Goal: Task Accomplishment & Management: Use online tool/utility

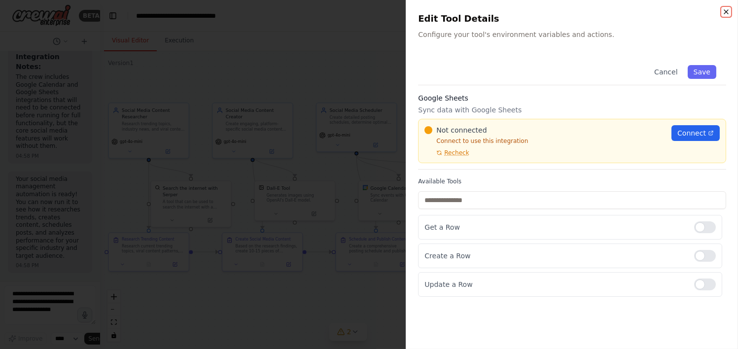
click at [726, 13] on icon "button" at bounding box center [726, 12] width 8 height 8
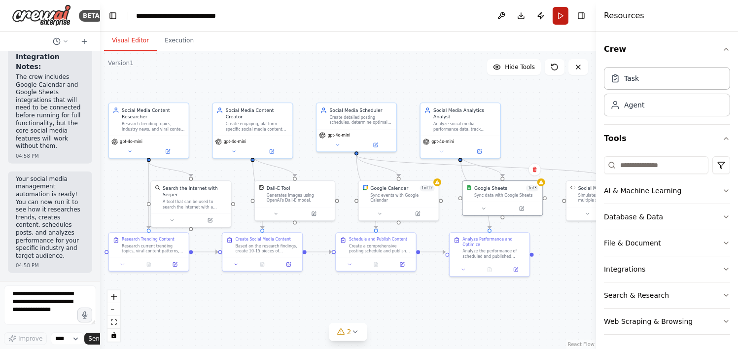
click at [566, 8] on button "Run" at bounding box center [560, 16] width 16 height 18
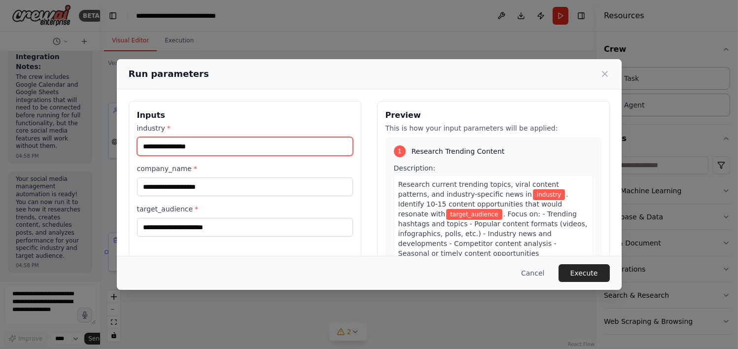
click at [211, 149] on input "industry *" at bounding box center [245, 146] width 216 height 19
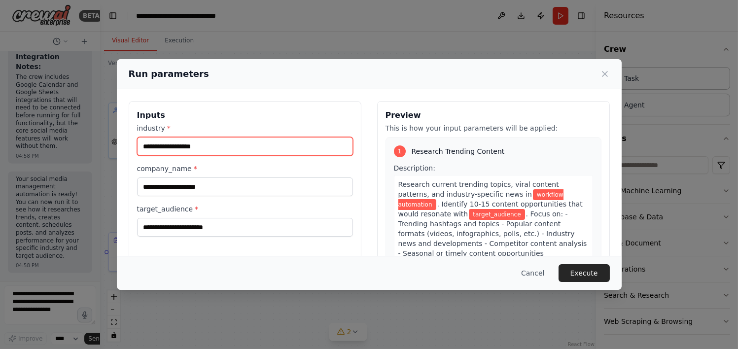
type input "**********"
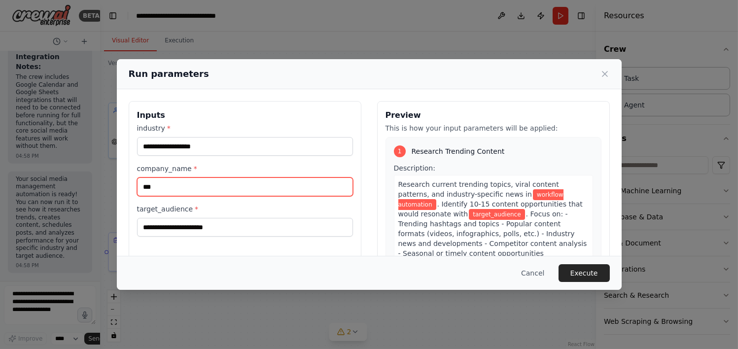
type input "***"
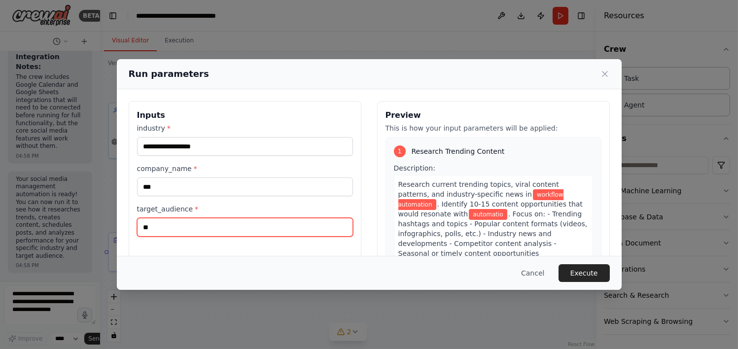
type input "*"
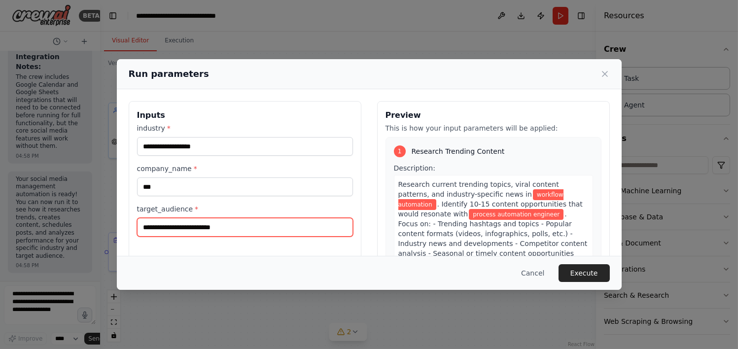
type input "**********"
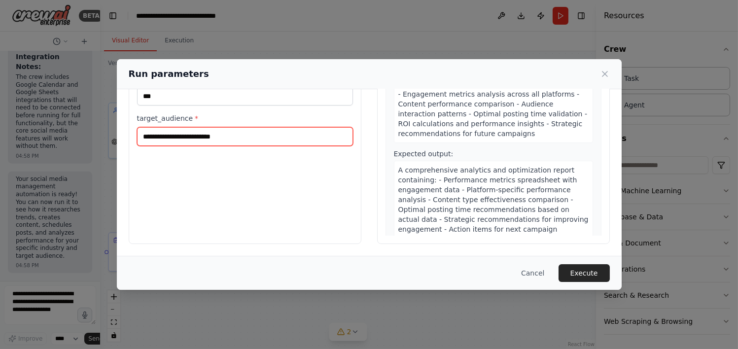
scroll to position [792, 0]
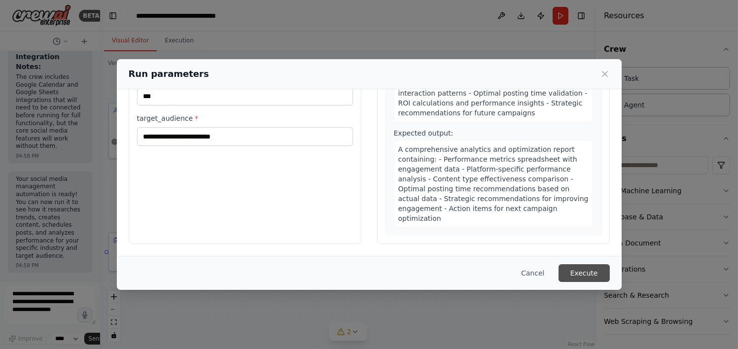
click at [588, 273] on button "Execute" at bounding box center [583, 273] width 51 height 18
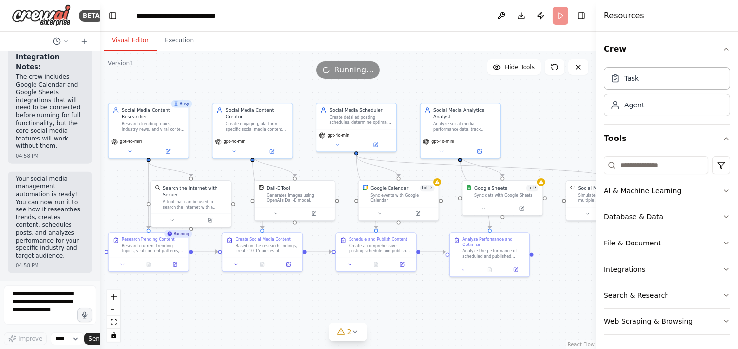
click at [588, 273] on div ".deletable-edge-delete-btn { width: 20px; height: 20px; border: 0px solid #ffff…" at bounding box center [348, 200] width 496 height 298
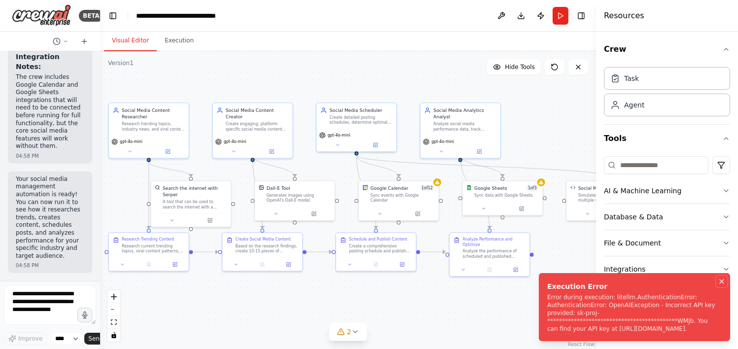
click at [718, 277] on icon "Notifications (F8)" at bounding box center [721, 281] width 8 height 8
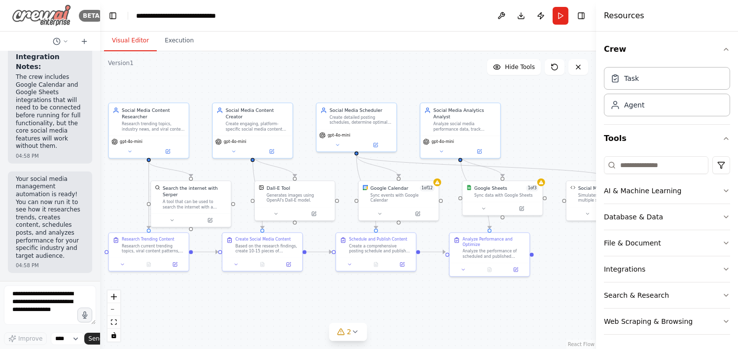
click at [50, 15] on img at bounding box center [41, 15] width 59 height 22
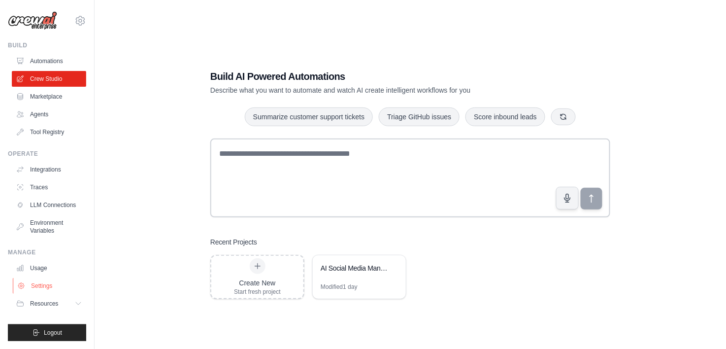
click at [49, 286] on link "Settings" at bounding box center [50, 286] width 74 height 16
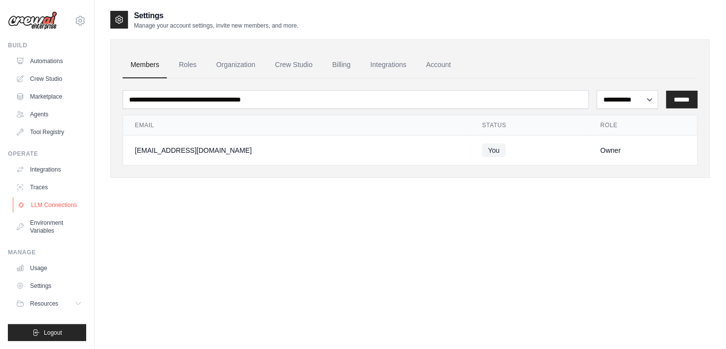
click at [56, 204] on link "LLM Connections" at bounding box center [50, 205] width 74 height 16
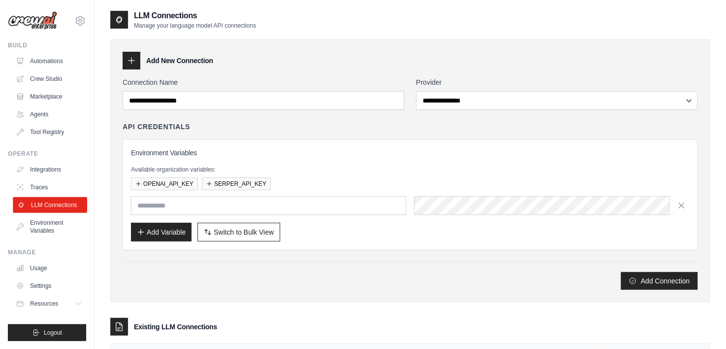
click at [52, 209] on link "LLM Connections" at bounding box center [50, 205] width 74 height 16
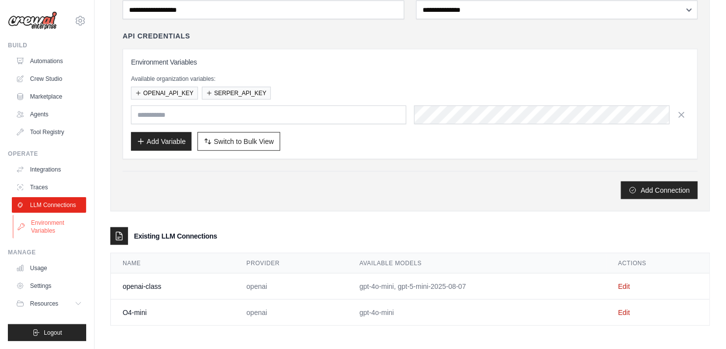
scroll to position [93, 0]
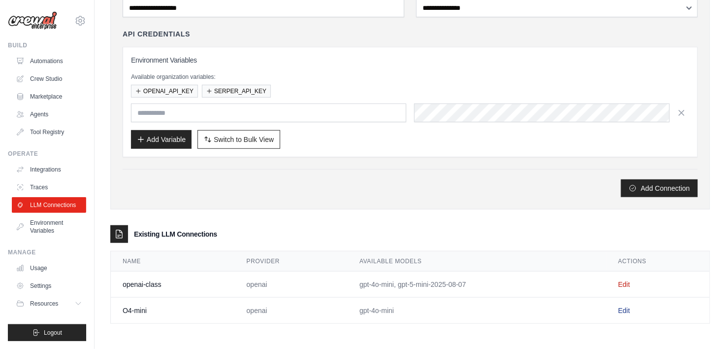
click at [629, 308] on link "Edit" at bounding box center [624, 310] width 12 height 8
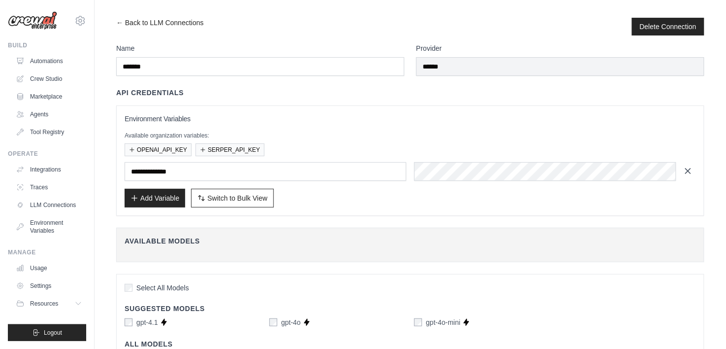
click at [688, 172] on icon "button" at bounding box center [688, 171] width 10 height 10
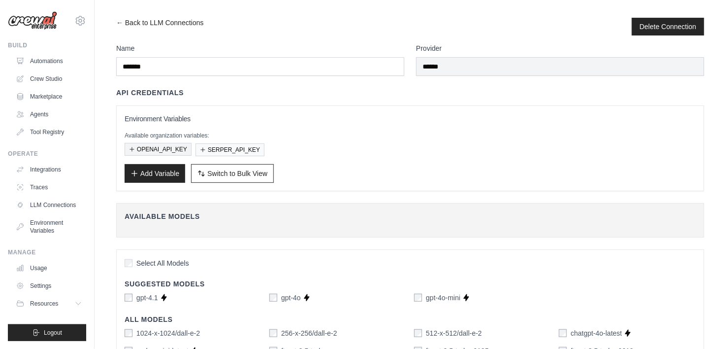
click at [152, 148] on button "OPENAI_API_KEY" at bounding box center [158, 149] width 67 height 13
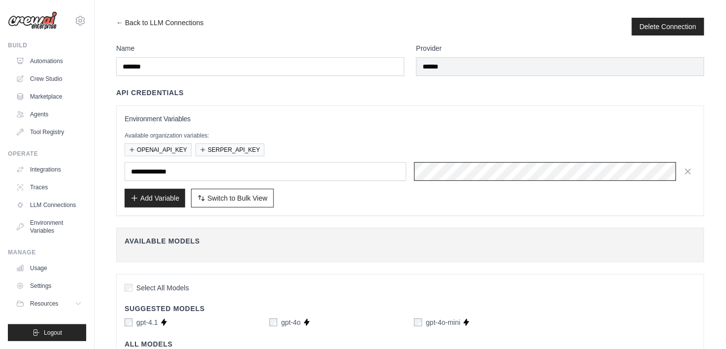
click at [391, 161] on div "**********" at bounding box center [410, 161] width 571 height 94
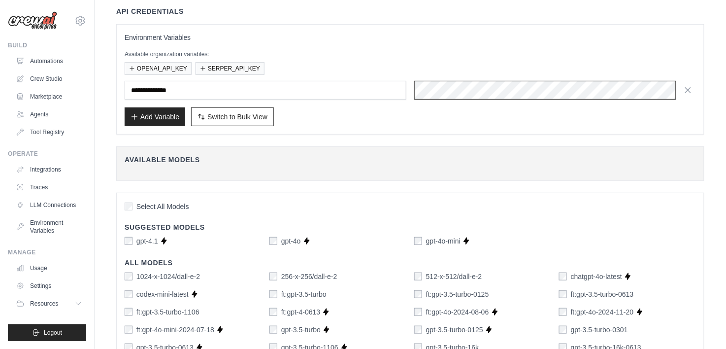
scroll to position [80, 0]
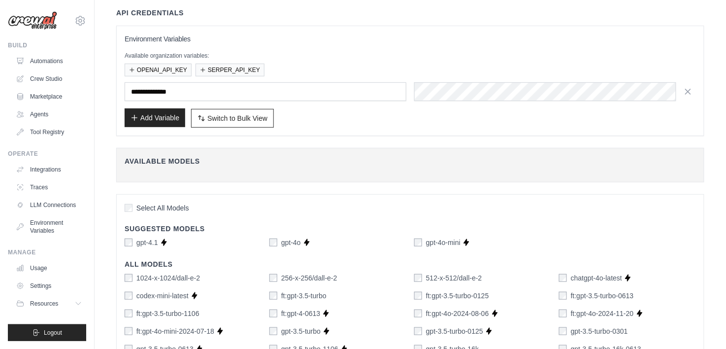
click at [162, 119] on button "Add Variable" at bounding box center [155, 117] width 61 height 19
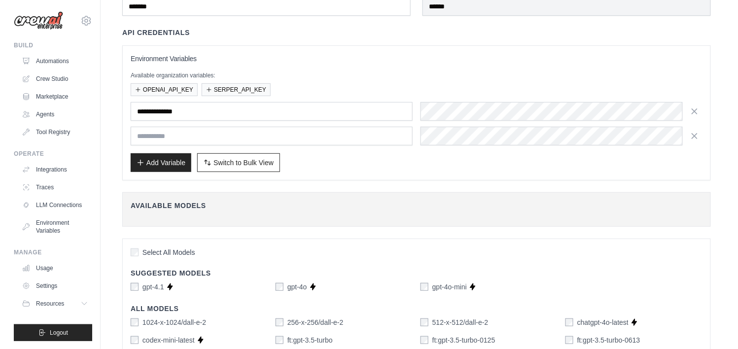
scroll to position [0, 0]
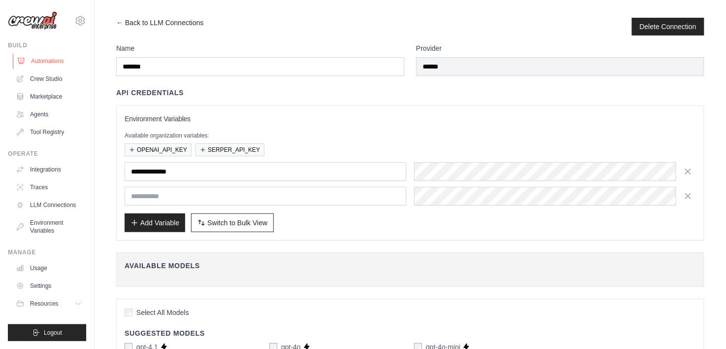
click at [42, 60] on link "Automations" at bounding box center [50, 61] width 74 height 16
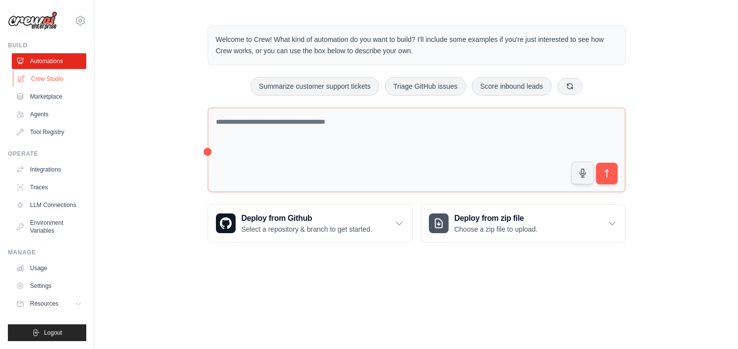
click at [51, 72] on link "Crew Studio" at bounding box center [50, 79] width 74 height 16
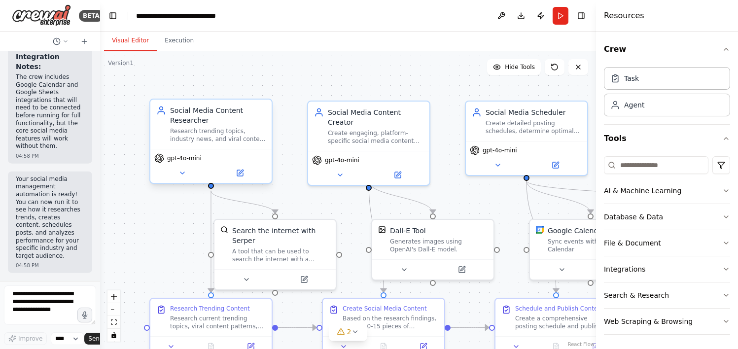
scroll to position [3200, 0]
click at [560, 13] on button "Run" at bounding box center [560, 16] width 16 height 18
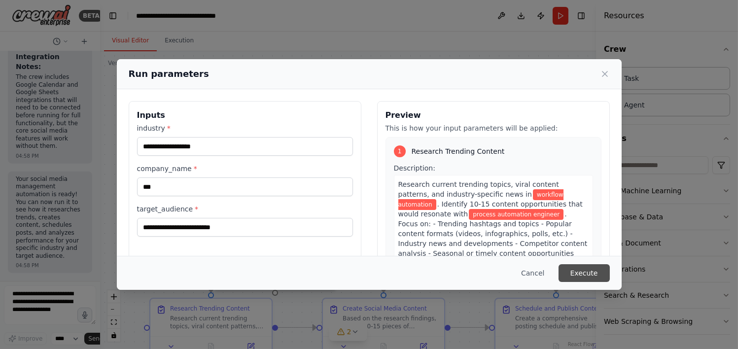
click at [568, 270] on button "Execute" at bounding box center [583, 273] width 51 height 18
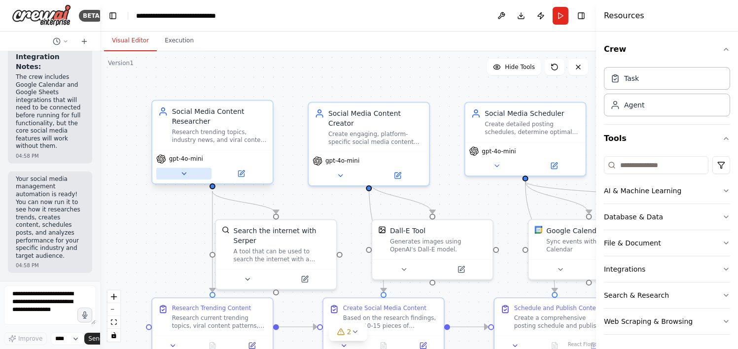
click at [184, 177] on button at bounding box center [183, 174] width 55 height 12
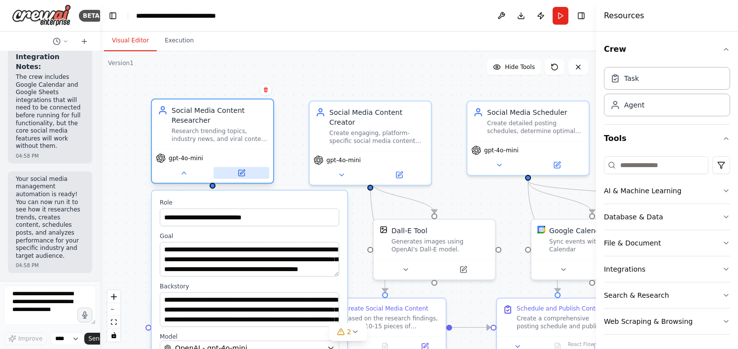
click at [243, 173] on icon at bounding box center [241, 173] width 6 height 6
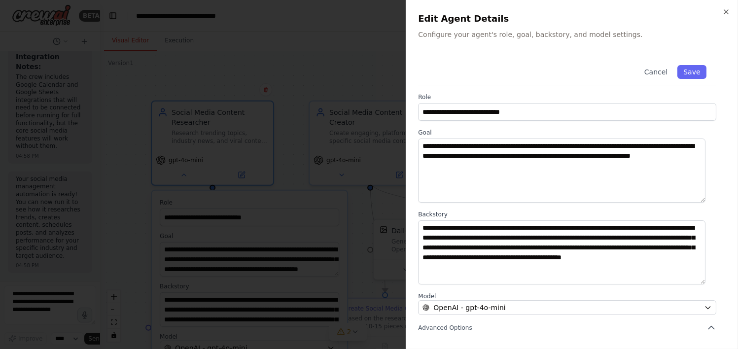
click at [721, 7] on div "**********" at bounding box center [571, 174] width 332 height 349
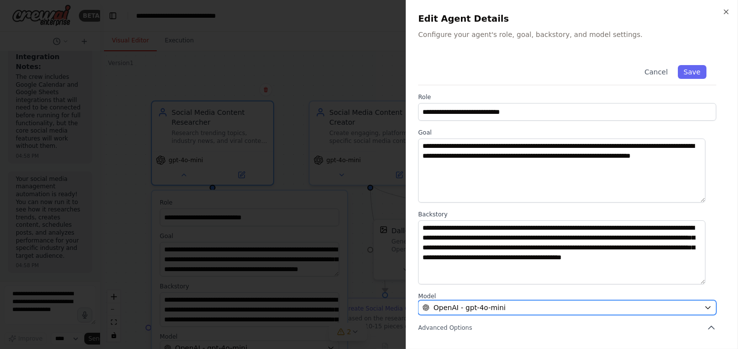
click at [695, 301] on button "OpenAI - gpt-4o-mini" at bounding box center [567, 307] width 298 height 15
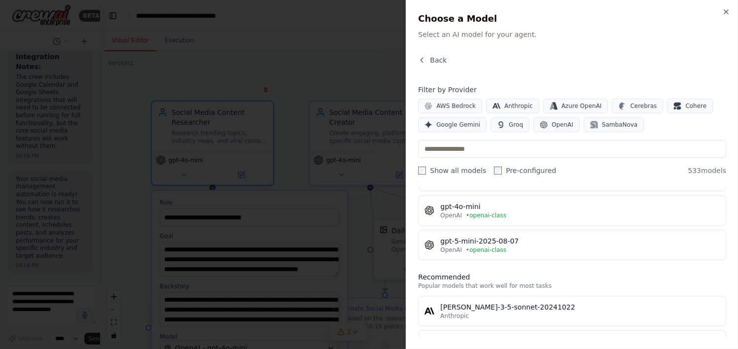
scroll to position [0, 0]
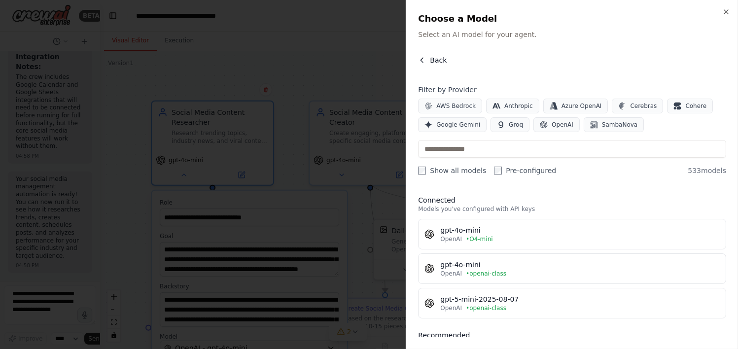
click at [422, 57] on icon "button" at bounding box center [422, 60] width 8 height 8
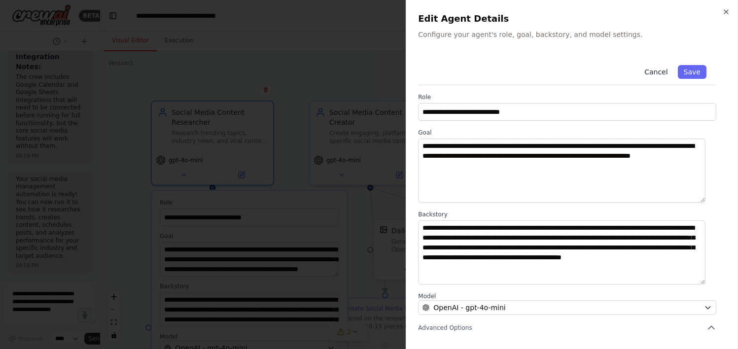
click at [643, 72] on button "Cancel" at bounding box center [655, 72] width 35 height 14
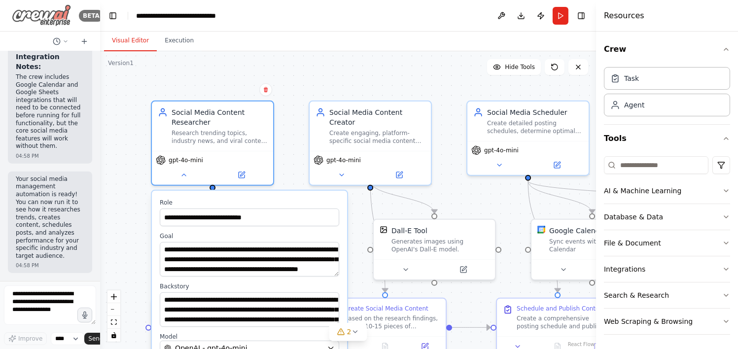
click at [37, 14] on img at bounding box center [41, 15] width 59 height 22
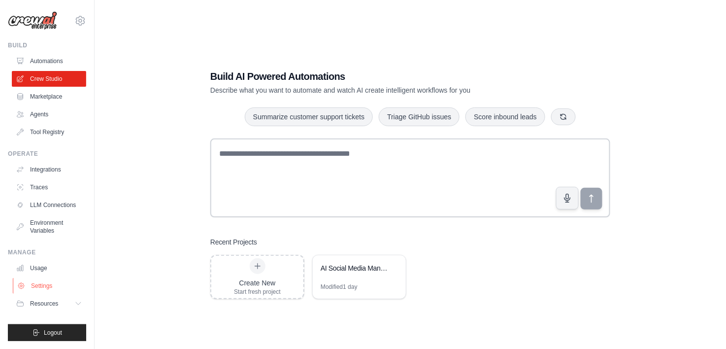
click at [46, 286] on link "Settings" at bounding box center [50, 286] width 74 height 16
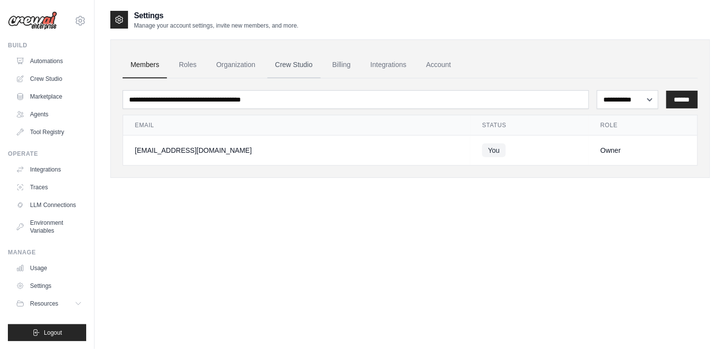
click at [305, 65] on link "Crew Studio" at bounding box center [294, 65] width 53 height 27
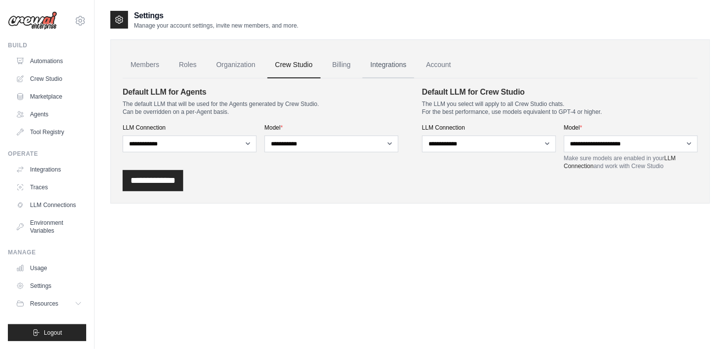
click at [405, 63] on link "Integrations" at bounding box center [389, 65] width 52 height 27
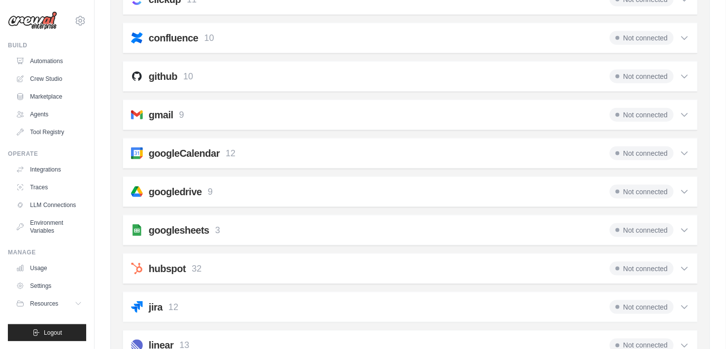
scroll to position [224, 0]
click at [684, 154] on icon at bounding box center [685, 154] width 6 height 3
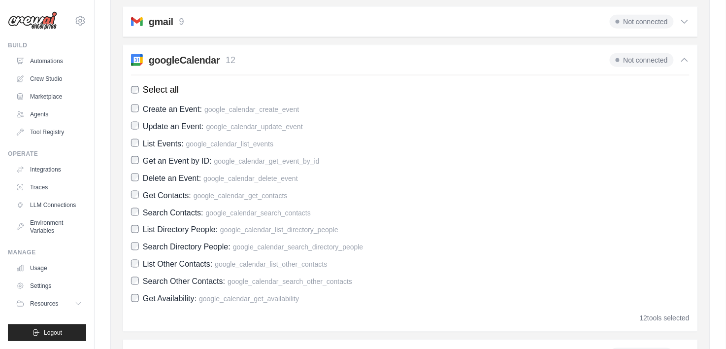
scroll to position [317, 0]
click at [683, 56] on icon at bounding box center [685, 61] width 10 height 10
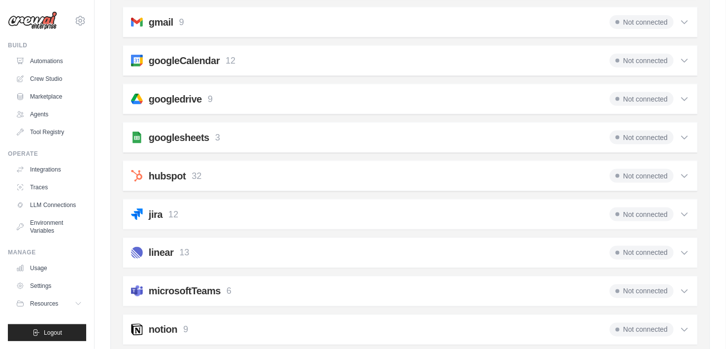
click at [616, 59] on span at bounding box center [618, 61] width 4 height 4
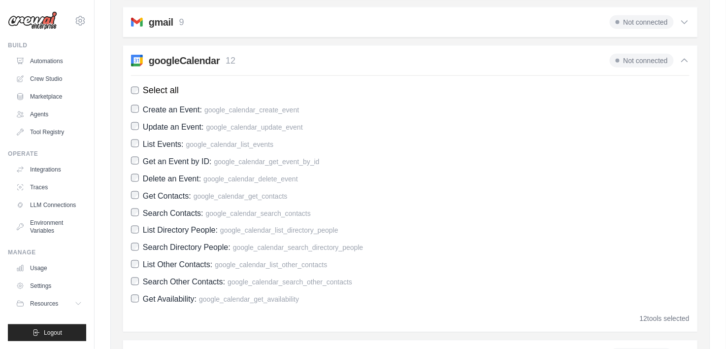
click at [616, 59] on span at bounding box center [618, 61] width 4 height 4
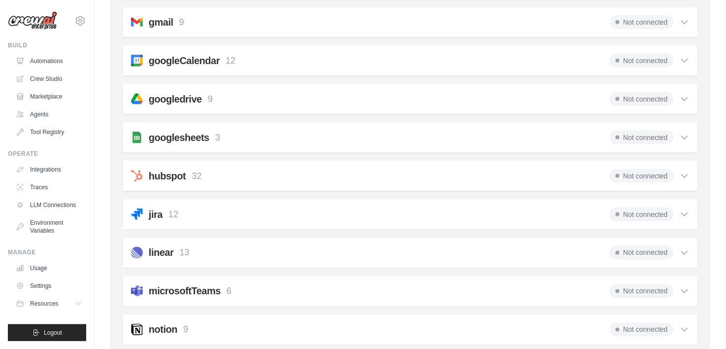
click at [155, 65] on h2 "googleCalendar" at bounding box center [184, 61] width 71 height 14
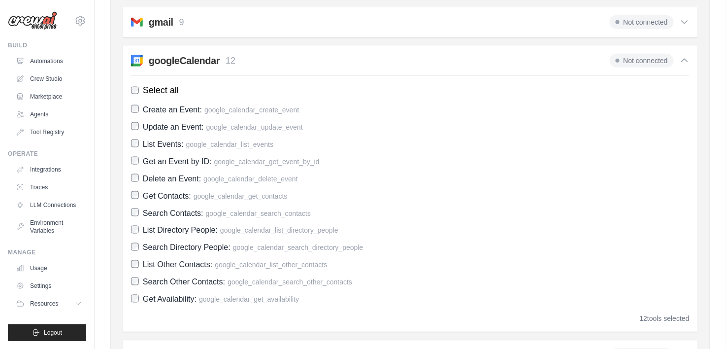
click at [155, 65] on h2 "googleCalendar" at bounding box center [184, 61] width 71 height 14
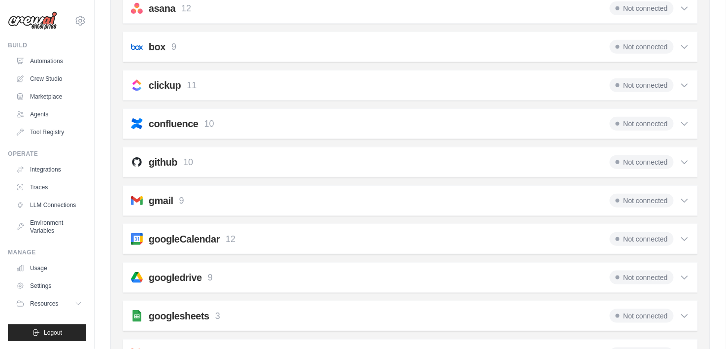
scroll to position [0, 0]
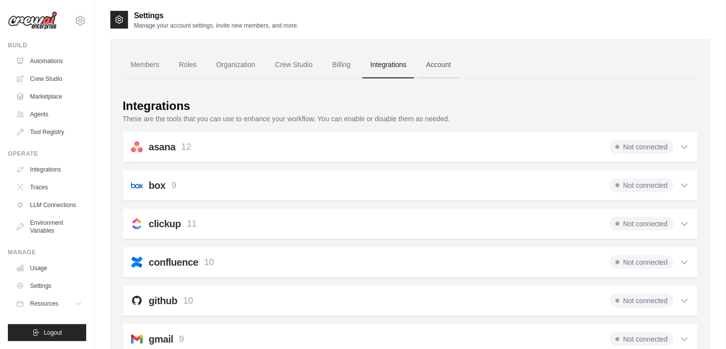
click at [457, 68] on link "Account" at bounding box center [438, 65] width 41 height 27
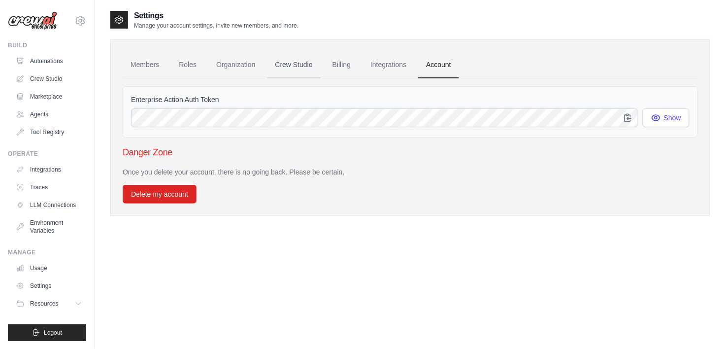
click at [302, 60] on link "Crew Studio" at bounding box center [294, 65] width 53 height 27
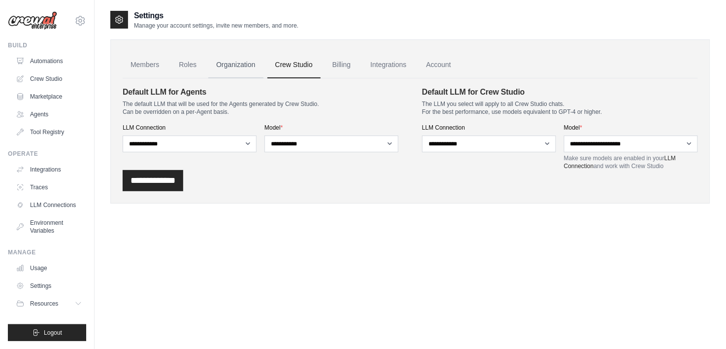
click at [244, 60] on link "Organization" at bounding box center [235, 65] width 55 height 27
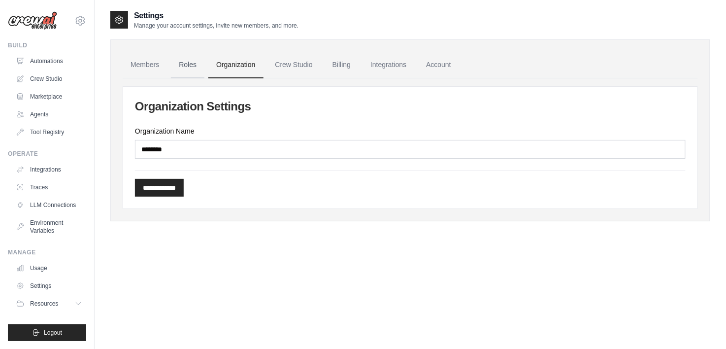
click at [182, 66] on link "Roles" at bounding box center [188, 65] width 34 height 27
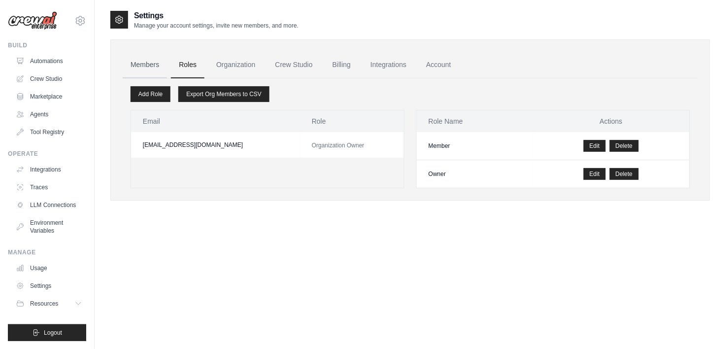
click at [134, 65] on link "Members" at bounding box center [145, 65] width 44 height 27
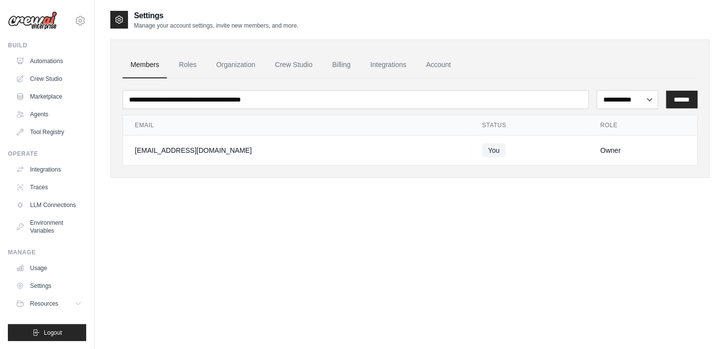
scroll to position [19, 0]
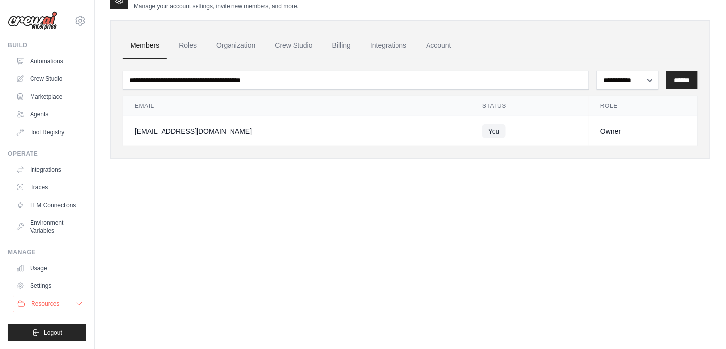
click at [76, 301] on icon at bounding box center [79, 304] width 8 height 8
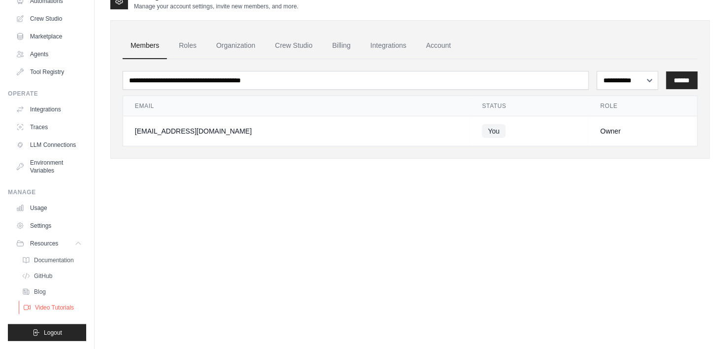
click at [38, 303] on span "Video Tutorials" at bounding box center [54, 307] width 39 height 8
click at [38, 137] on link "LLM Connections" at bounding box center [50, 145] width 74 height 16
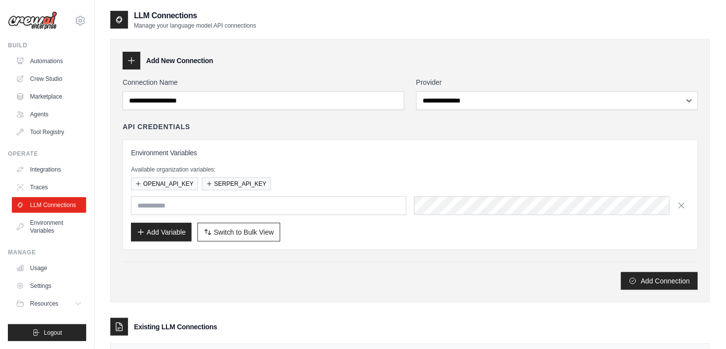
scroll to position [93, 0]
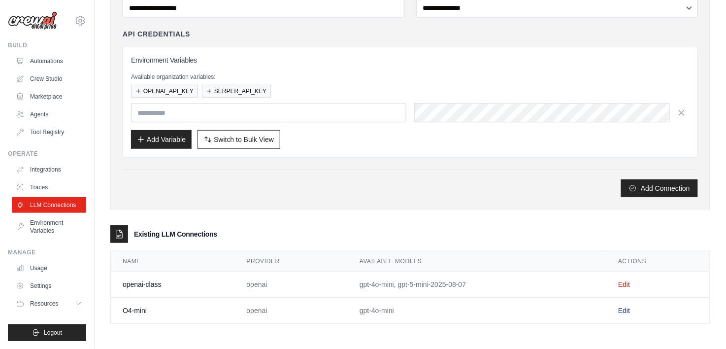
click at [630, 307] on link "Edit" at bounding box center [624, 310] width 12 height 8
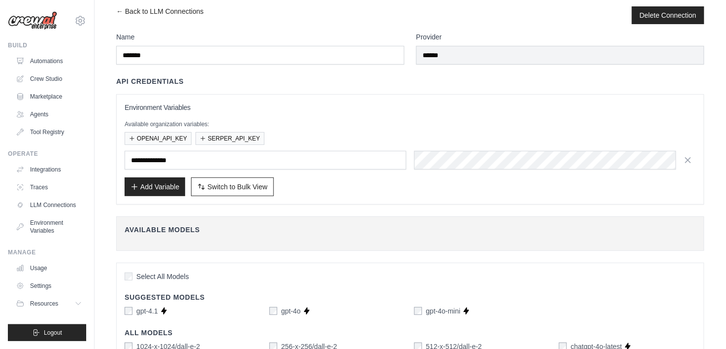
scroll to position [14, 0]
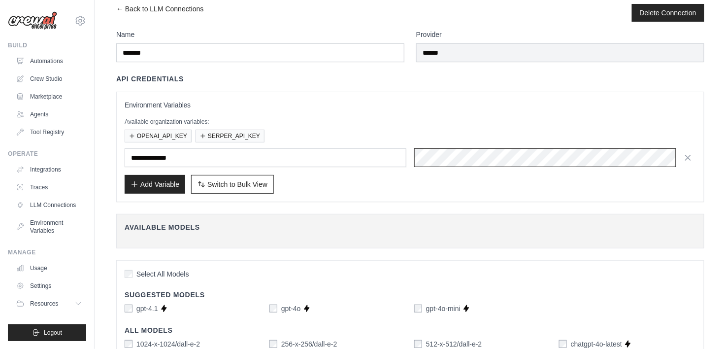
click at [358, 137] on div "**********" at bounding box center [410, 147] width 571 height 94
click at [367, 163] on div "**********" at bounding box center [410, 157] width 571 height 19
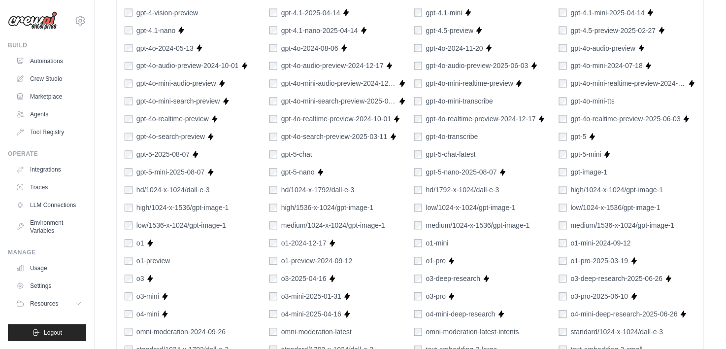
scroll to position [636, 0]
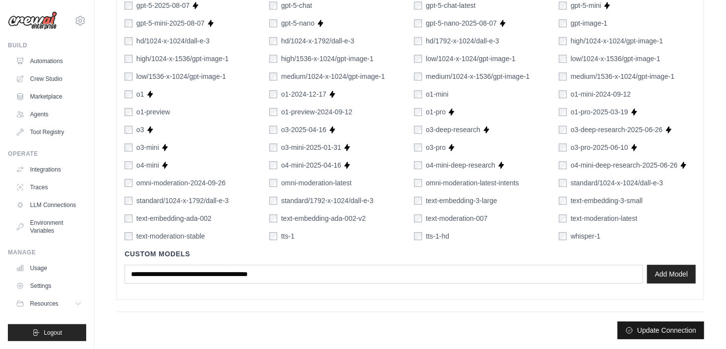
click at [639, 328] on button "Update Connection" at bounding box center [661, 330] width 87 height 18
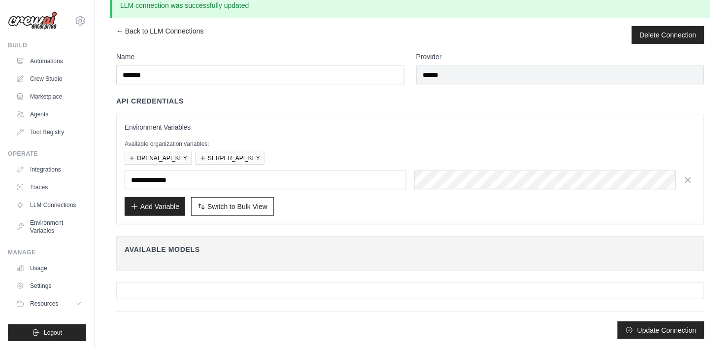
scroll to position [0, 0]
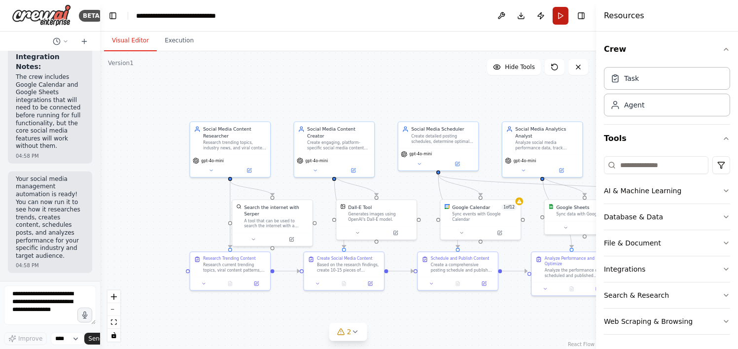
click at [556, 15] on button "Run" at bounding box center [560, 16] width 16 height 18
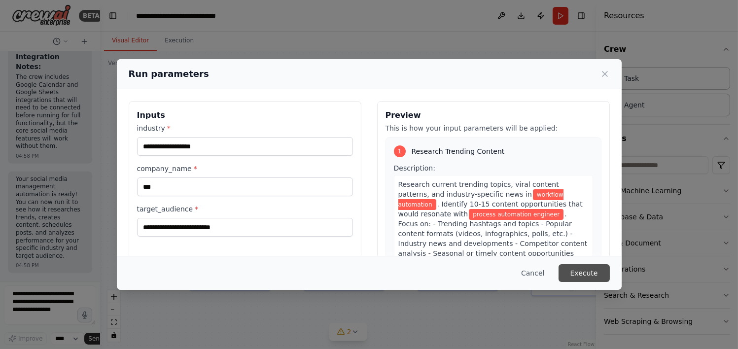
click at [581, 276] on button "Execute" at bounding box center [583, 273] width 51 height 18
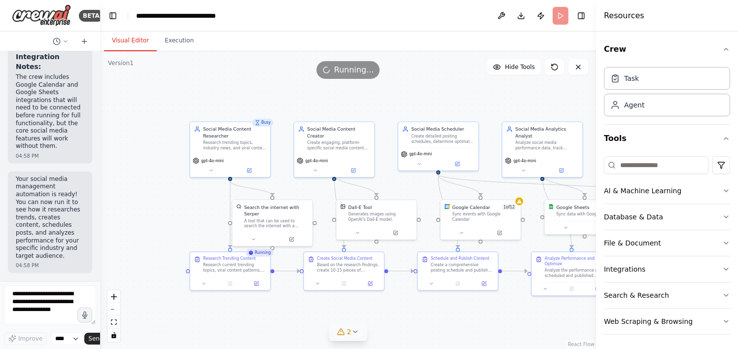
click at [354, 334] on icon at bounding box center [355, 332] width 8 height 8
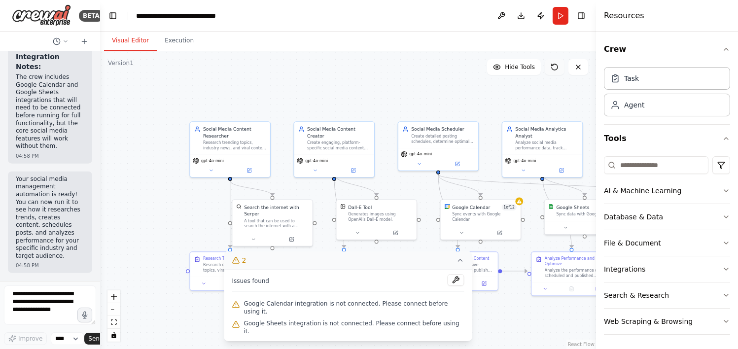
click at [556, 69] on icon at bounding box center [554, 67] width 8 height 8
click at [554, 68] on icon at bounding box center [554, 67] width 8 height 8
click at [552, 67] on icon at bounding box center [554, 67] width 8 height 8
click at [228, 145] on div "Research trending topics, industry news, and viral content ideas in {industry} …" at bounding box center [234, 144] width 63 height 10
click at [174, 42] on button "Execution" at bounding box center [179, 41] width 45 height 21
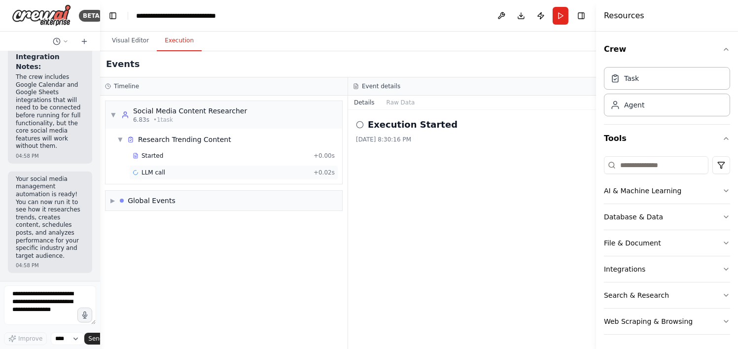
click at [154, 171] on span "LLM call" at bounding box center [153, 172] width 24 height 8
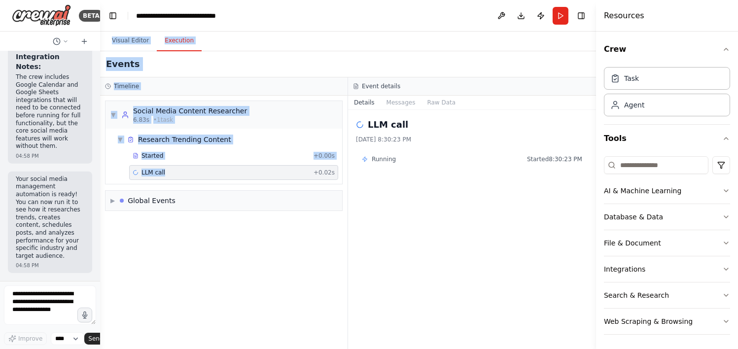
drag, startPoint x: 154, startPoint y: 171, endPoint x: 103, endPoint y: 58, distance: 124.2
click at [103, 58] on div "Events Timeline ▼ Social Media Content Researcher 6.83s • 1 task ▼ Research Tre…" at bounding box center [348, 200] width 496 height 298
click at [395, 104] on button "Messages" at bounding box center [400, 103] width 41 height 14
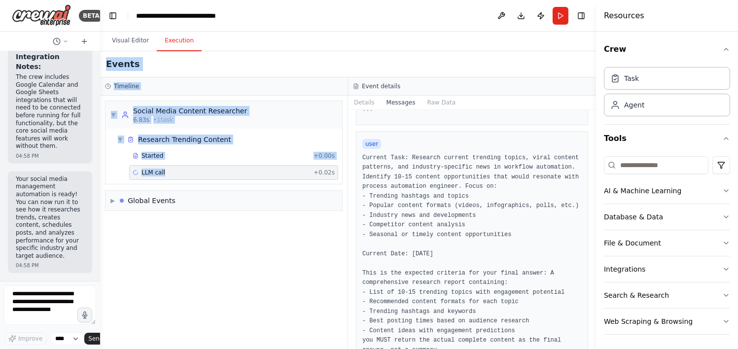
scroll to position [522, 0]
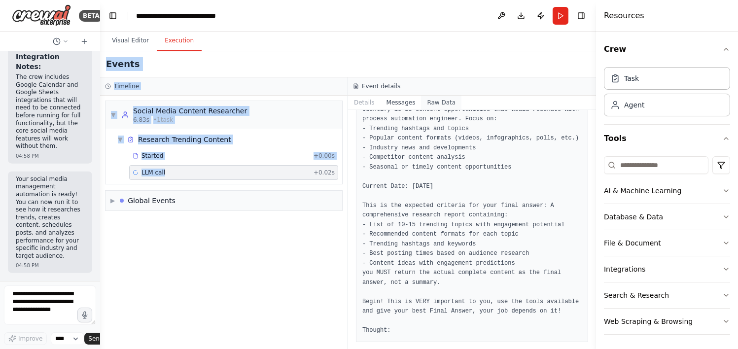
click at [436, 106] on button "Raw Data" at bounding box center [441, 103] width 40 height 14
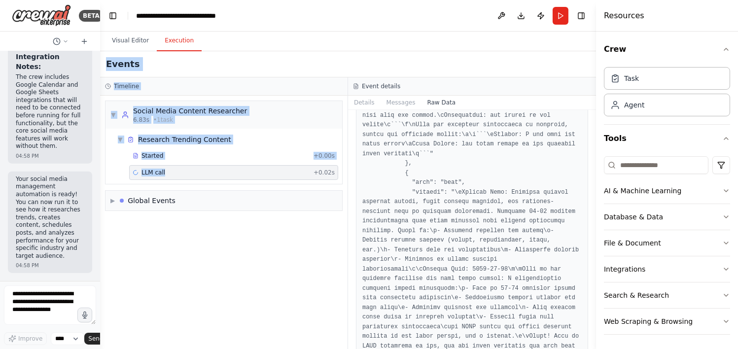
scroll to position [2517, 0]
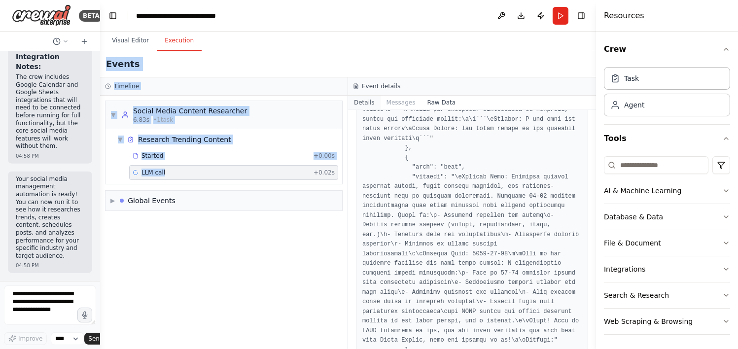
click at [361, 99] on button "Details" at bounding box center [364, 103] width 33 height 14
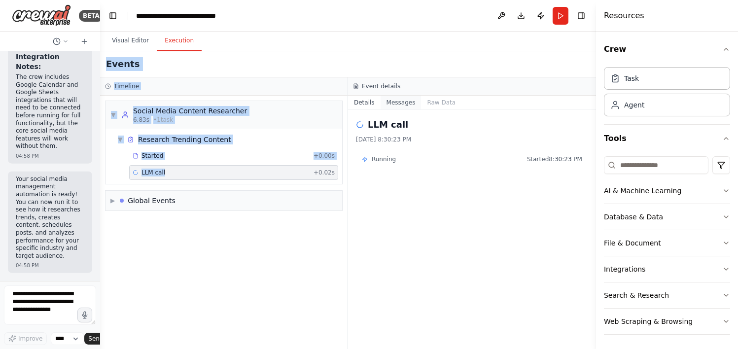
click at [397, 101] on button "Messages" at bounding box center [400, 103] width 41 height 14
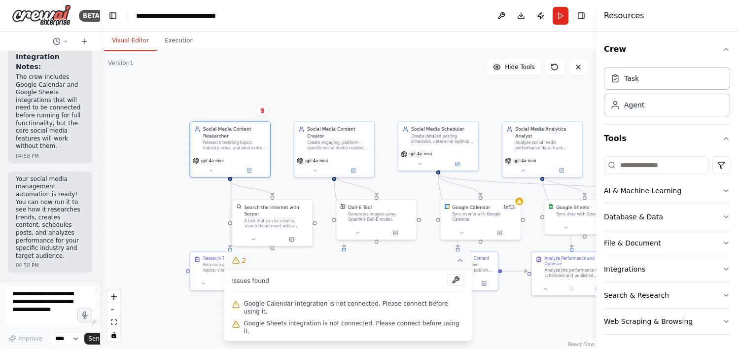
click at [124, 42] on button "Visual Editor" at bounding box center [130, 41] width 53 height 21
click at [456, 264] on icon at bounding box center [460, 260] width 8 height 8
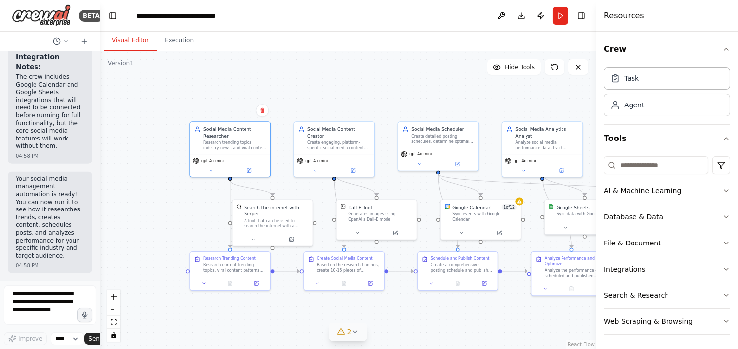
scroll to position [1, 0]
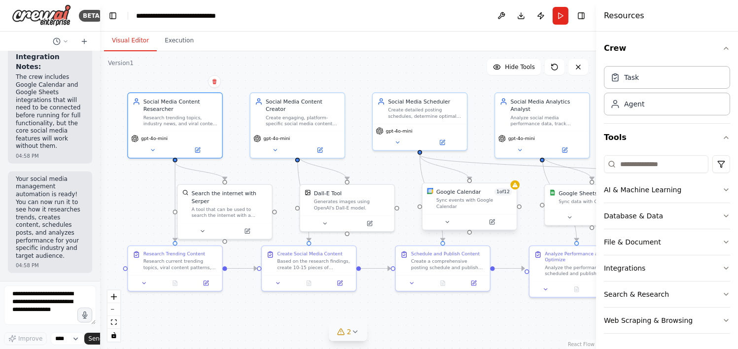
click at [462, 199] on div "Sync events with Google Calendar" at bounding box center [474, 203] width 76 height 12
click at [492, 220] on icon at bounding box center [491, 222] width 4 height 4
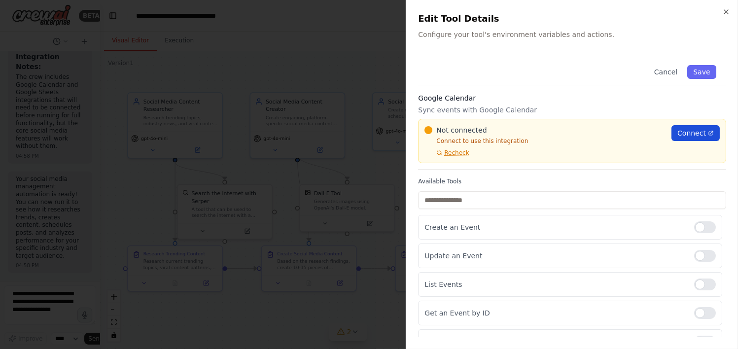
click at [680, 134] on span "Connect" at bounding box center [691, 133] width 29 height 10
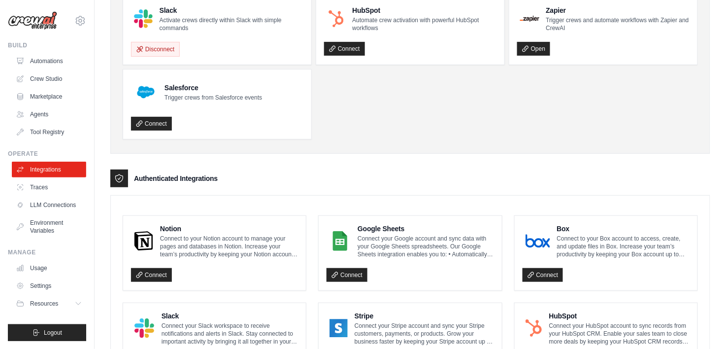
scroll to position [81, 0]
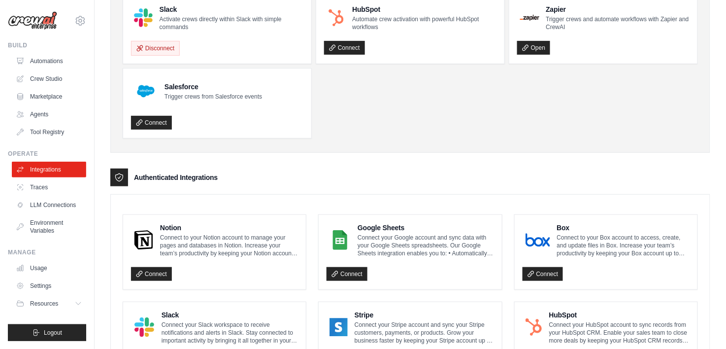
click at [396, 236] on p "Connect your Google account and sync data with your Google Sheets spreadsheets.…" at bounding box center [426, 246] width 136 height 24
click at [351, 276] on link "Connect" at bounding box center [347, 274] width 41 height 14
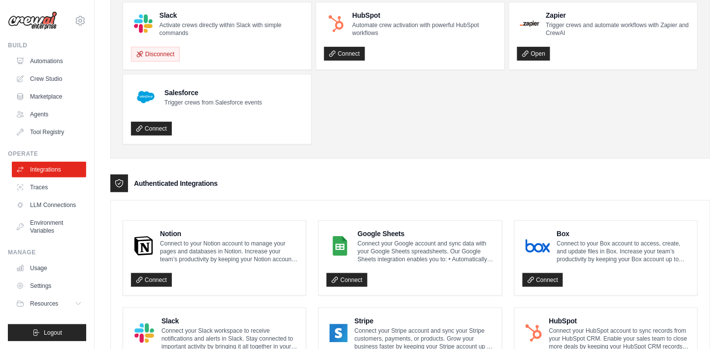
scroll to position [0, 0]
